Goal: Find specific page/section: Find specific page/section

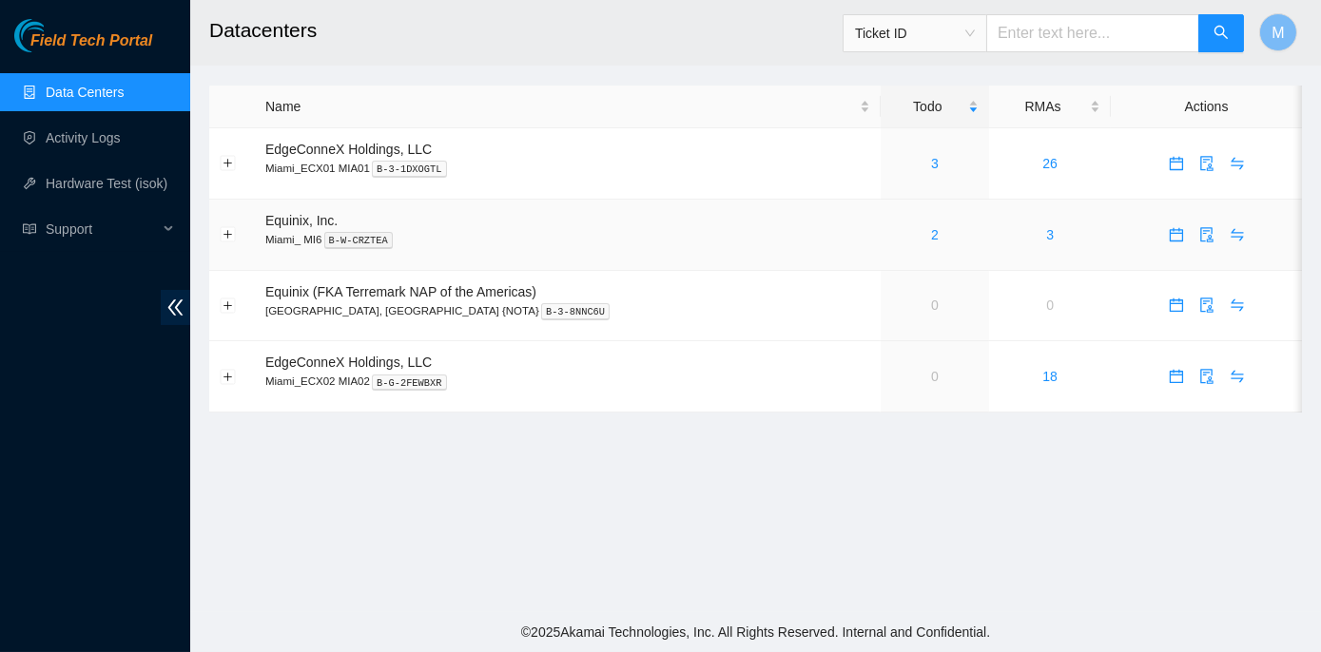
click at [891, 233] on div "2" at bounding box center [935, 234] width 88 height 21
click at [491, 54] on h2 "Datacenters" at bounding box center [658, 30] width 898 height 61
